Goal: Information Seeking & Learning: Check status

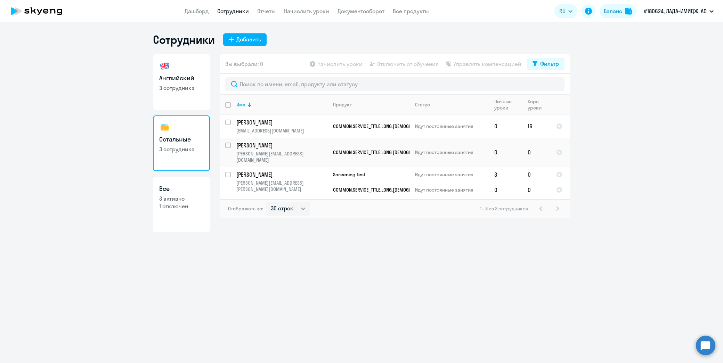
select select "30"
click at [659, 33] on li "Постоплата, ЛАДА-ИМИДЖ, АО" at bounding box center [673, 32] width 87 height 17
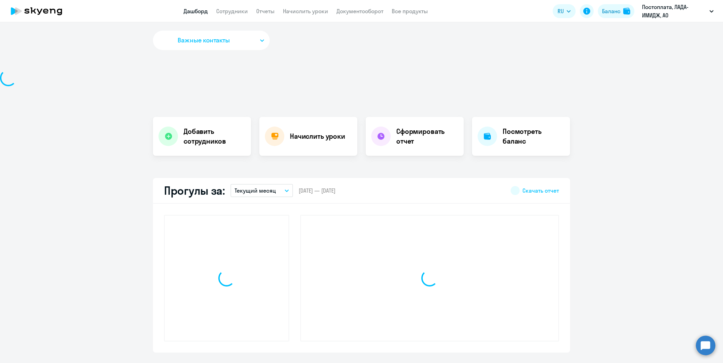
select select "30"
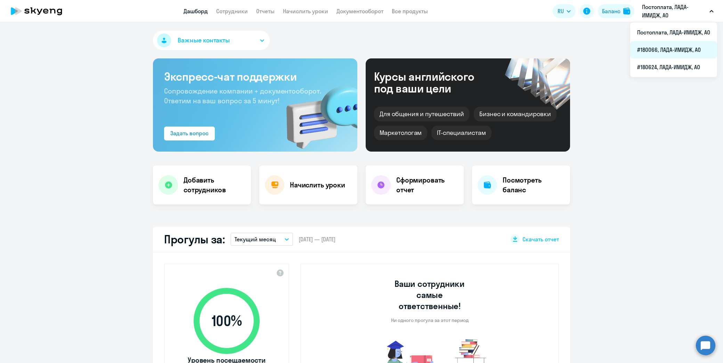
click at [656, 49] on li "#180066, ЛАДА-ИМИДЖ, АО" at bounding box center [673, 49] width 87 height 17
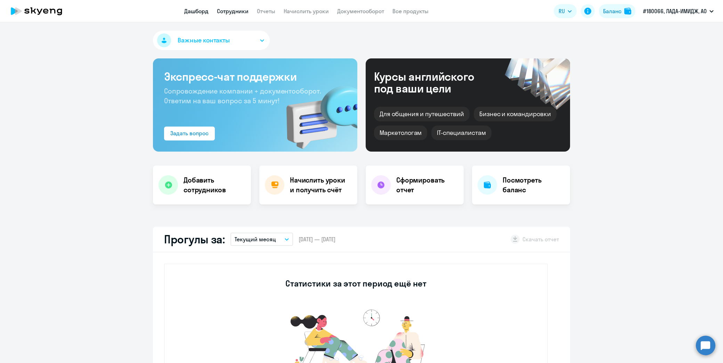
click at [237, 11] on link "Сотрудники" at bounding box center [233, 11] width 32 height 7
select select "30"
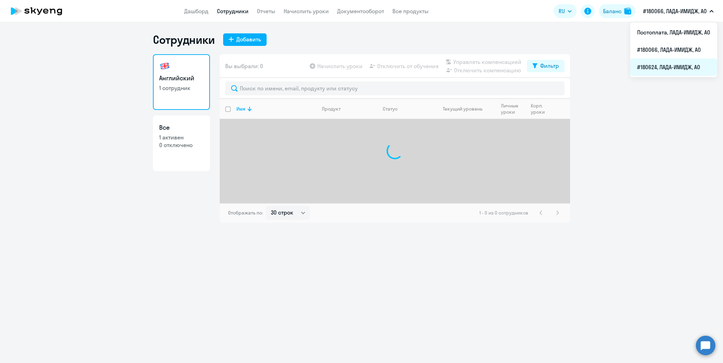
click at [663, 65] on li "#180624, ЛАДА-ИМИДЖ, АО" at bounding box center [673, 66] width 87 height 17
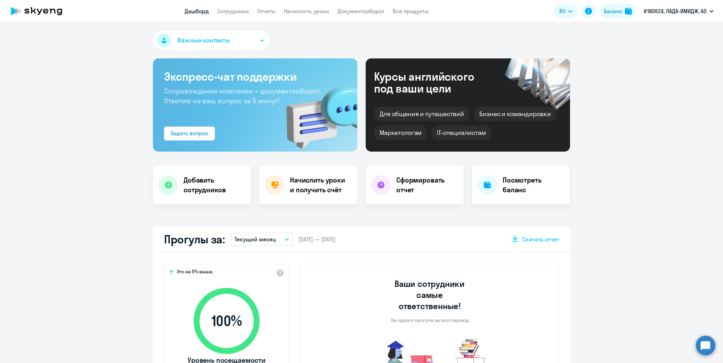
select select "30"
click at [238, 14] on link "Сотрудники" at bounding box center [233, 11] width 32 height 7
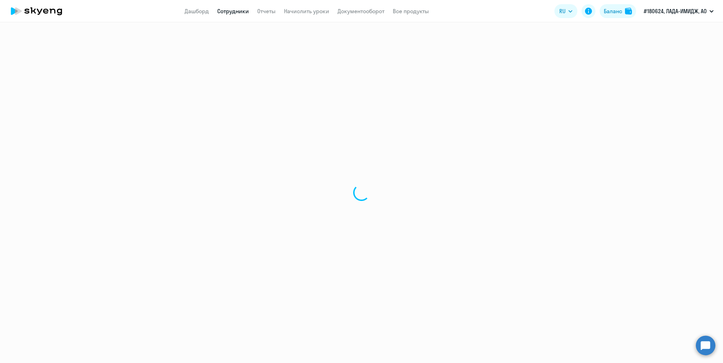
select select "30"
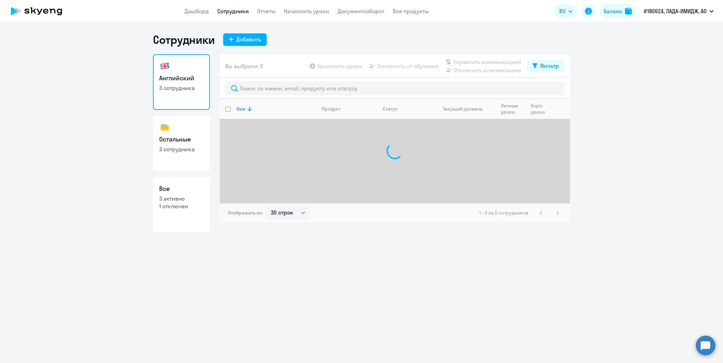
click at [176, 149] on p "3 сотрудника" at bounding box center [181, 149] width 44 height 8
select select "30"
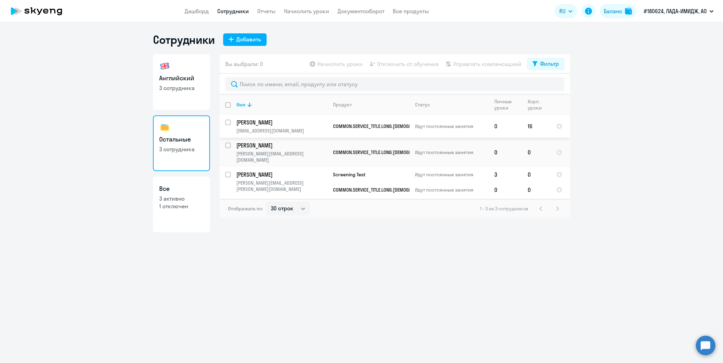
click at [423, 127] on p "Идут постоянные занятия" at bounding box center [451, 126] width 73 height 6
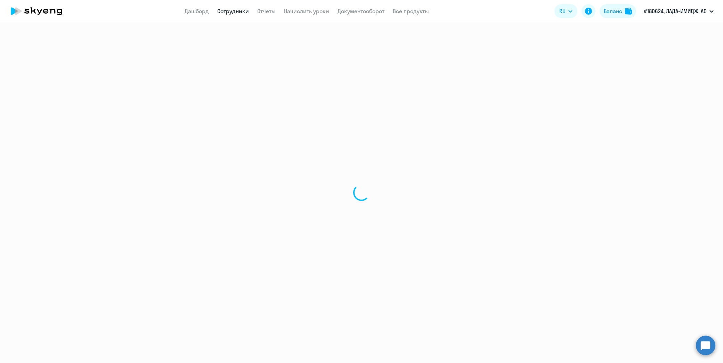
select select "english"
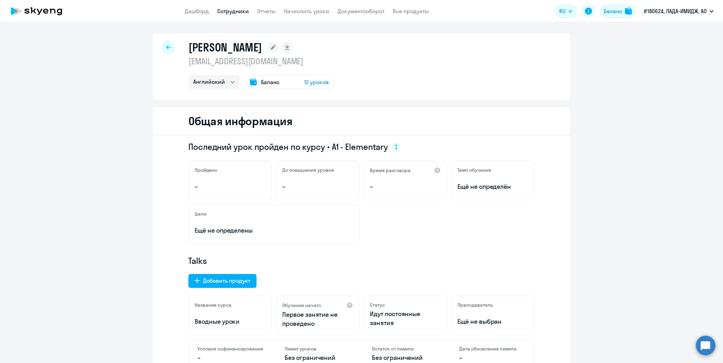
select select "30"
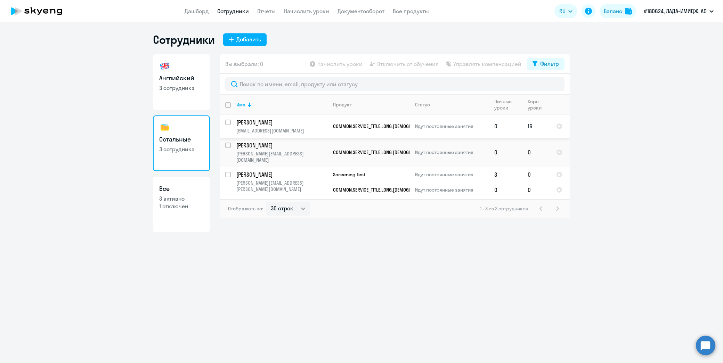
click at [530, 126] on td "16" at bounding box center [536, 126] width 29 height 23
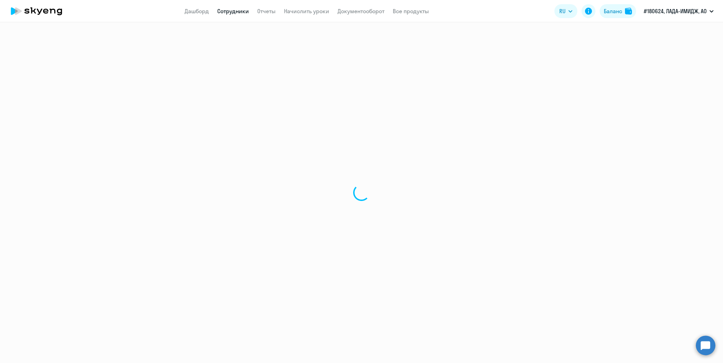
select select "english"
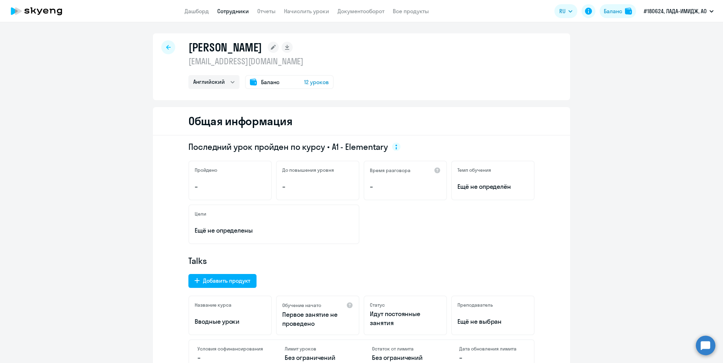
click at [312, 79] on span "12 уроков" at bounding box center [316, 82] width 25 height 8
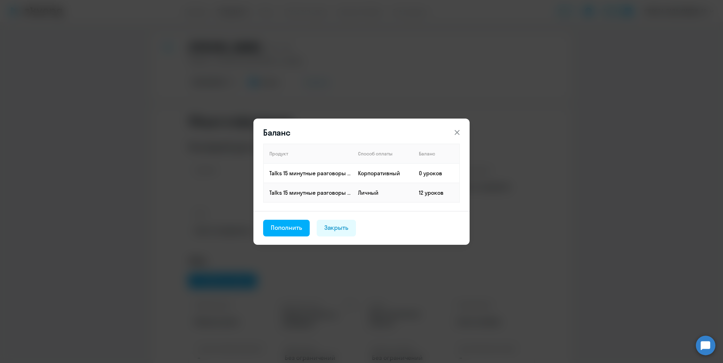
click at [456, 131] on icon at bounding box center [457, 132] width 5 height 5
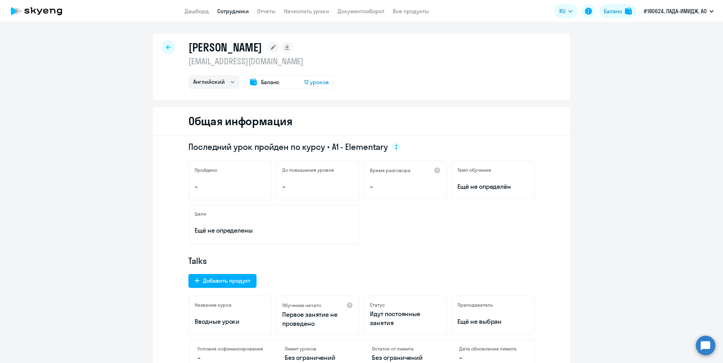
click at [241, 8] on link "Сотрудники" at bounding box center [233, 11] width 32 height 7
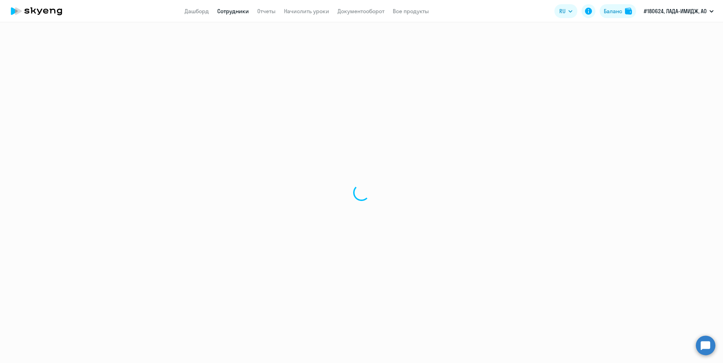
select select "30"
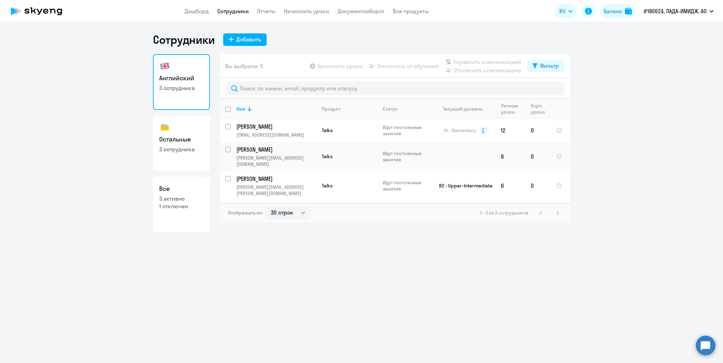
click at [170, 142] on h3 "Остальные" at bounding box center [181, 139] width 44 height 9
select select "30"
